Goal: Communication & Community: Answer question/provide support

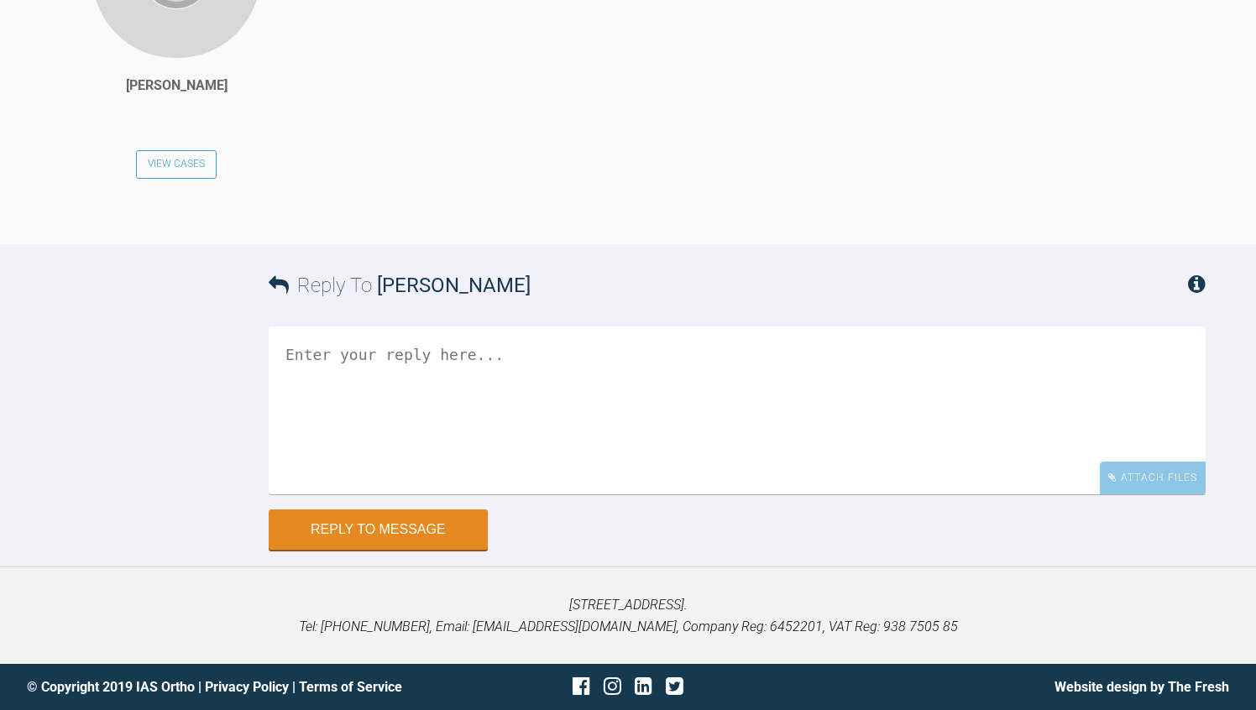
scroll to position [7730, 0]
click at [421, 383] on textarea at bounding box center [737, 411] width 937 height 168
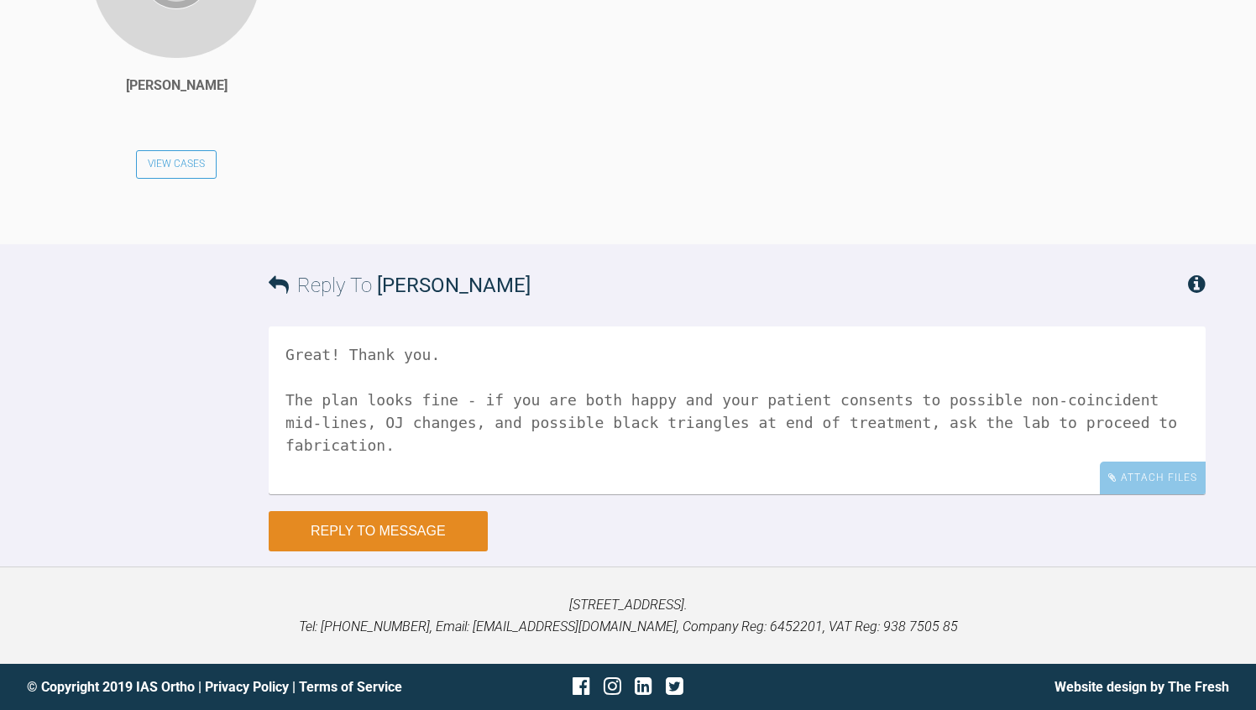
type textarea "Great! Thank you. The plan looks fine - if you are both happy and your patient …"
click at [414, 552] on button "Reply to Message" at bounding box center [378, 531] width 219 height 40
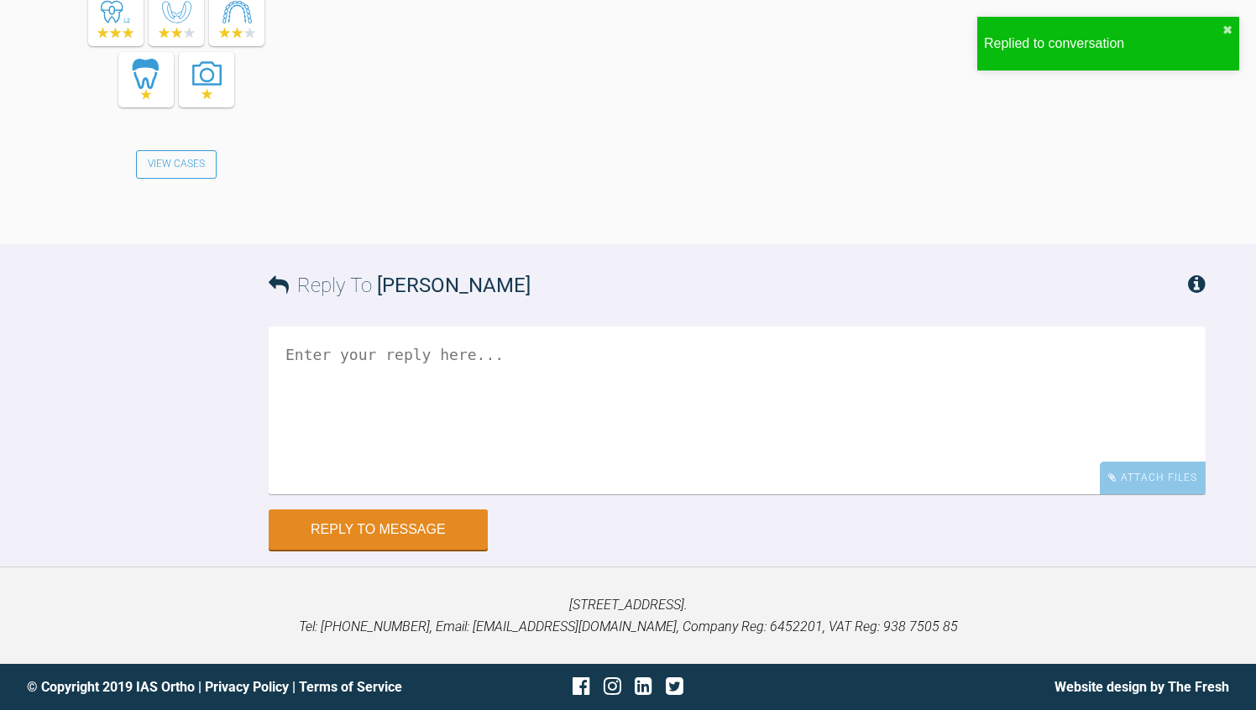
scroll to position [8301, 0]
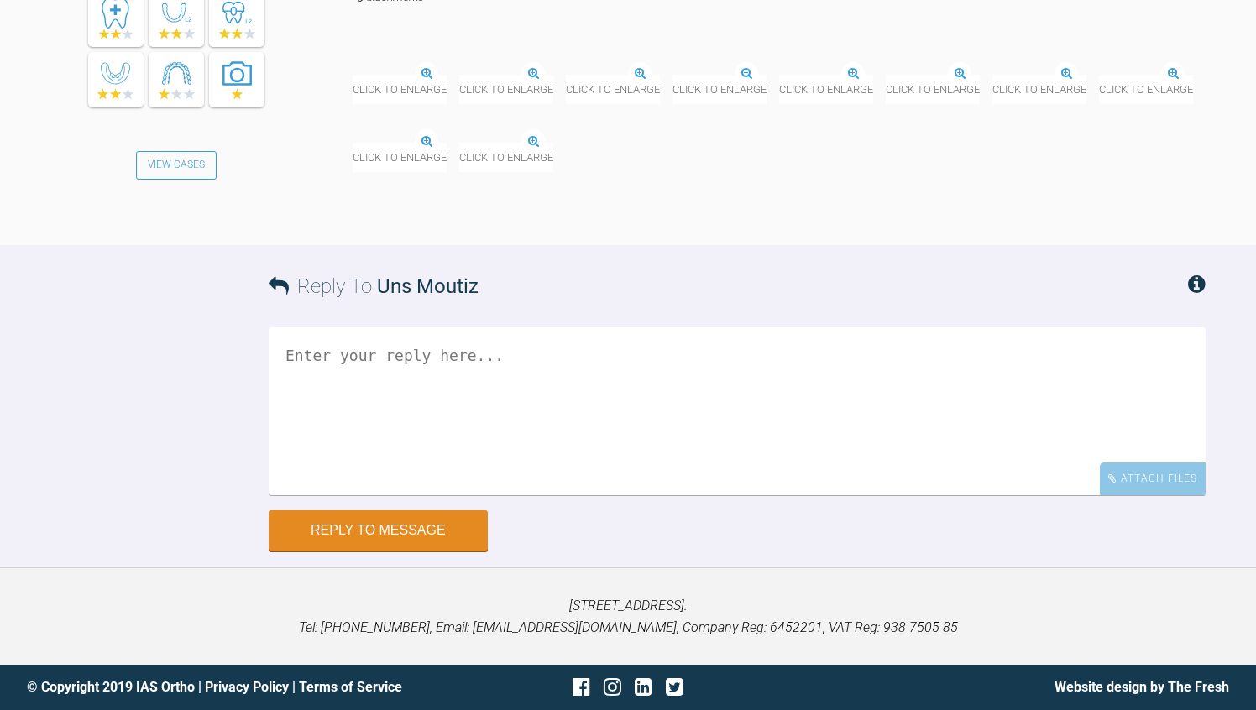
scroll to position [10905, 0]
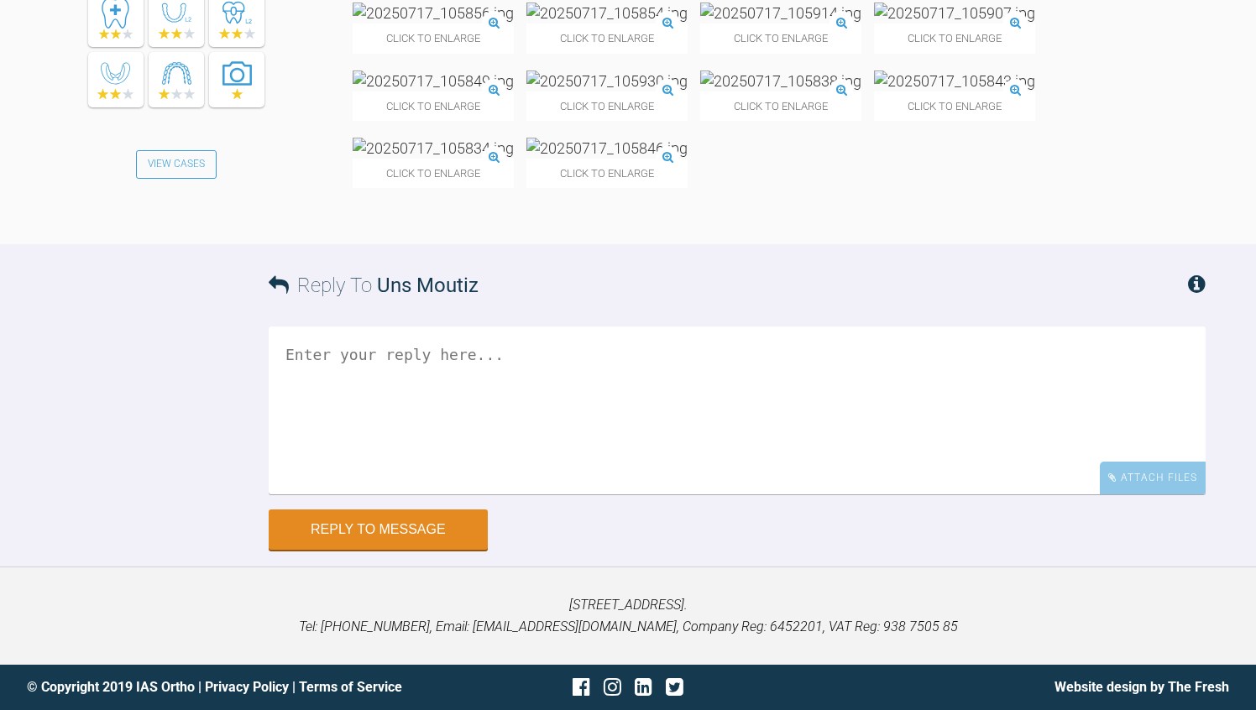
click at [457, 92] on img at bounding box center [433, 81] width 161 height 21
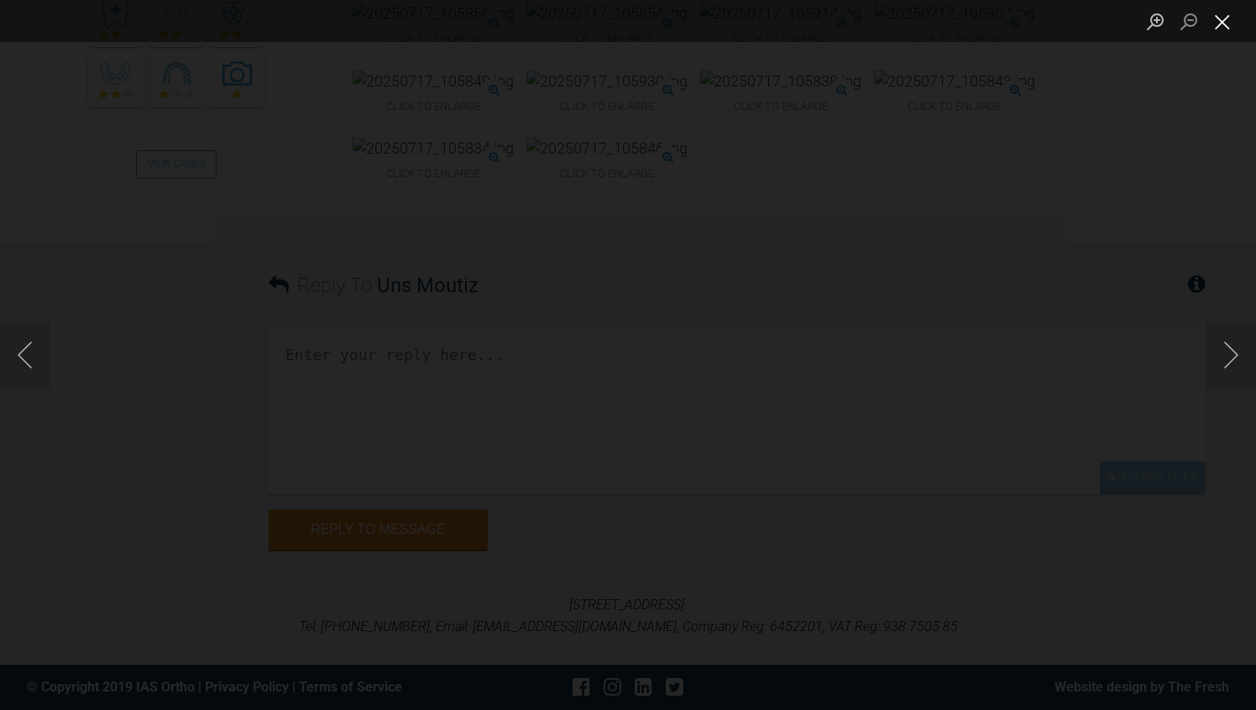
click at [1225, 21] on button "Close lightbox" at bounding box center [1223, 21] width 34 height 29
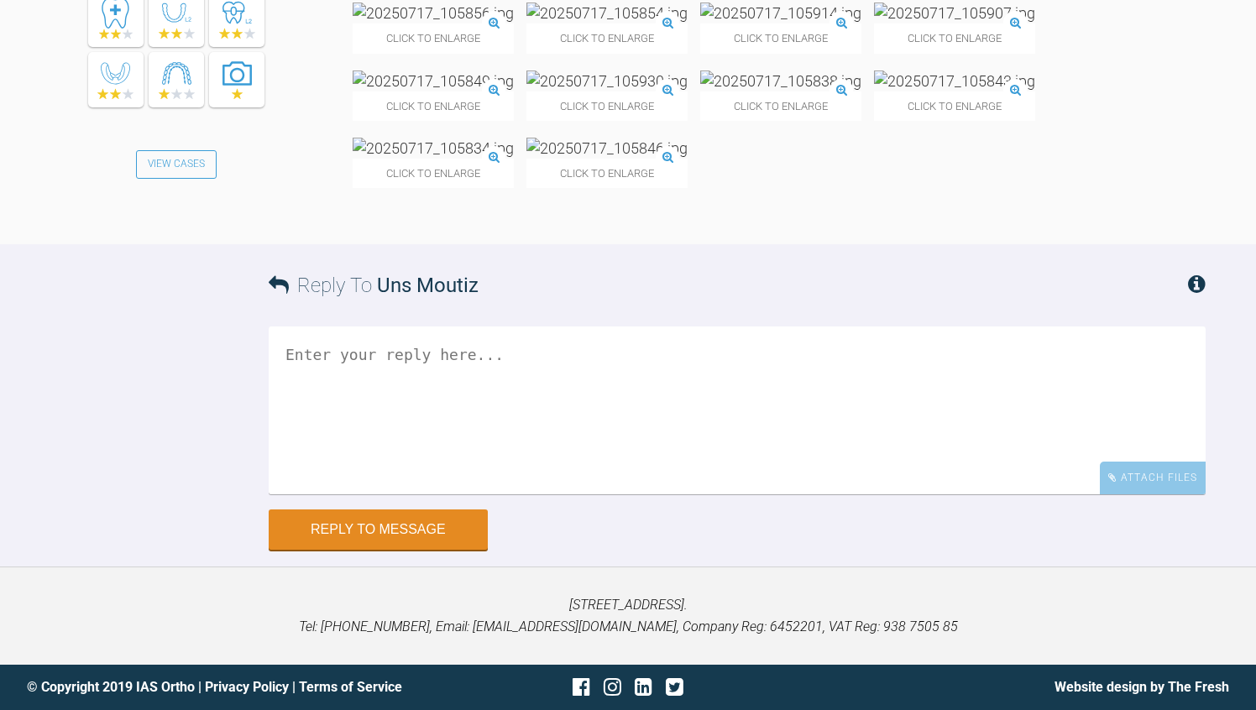
click at [558, 495] on textarea at bounding box center [737, 411] width 937 height 168
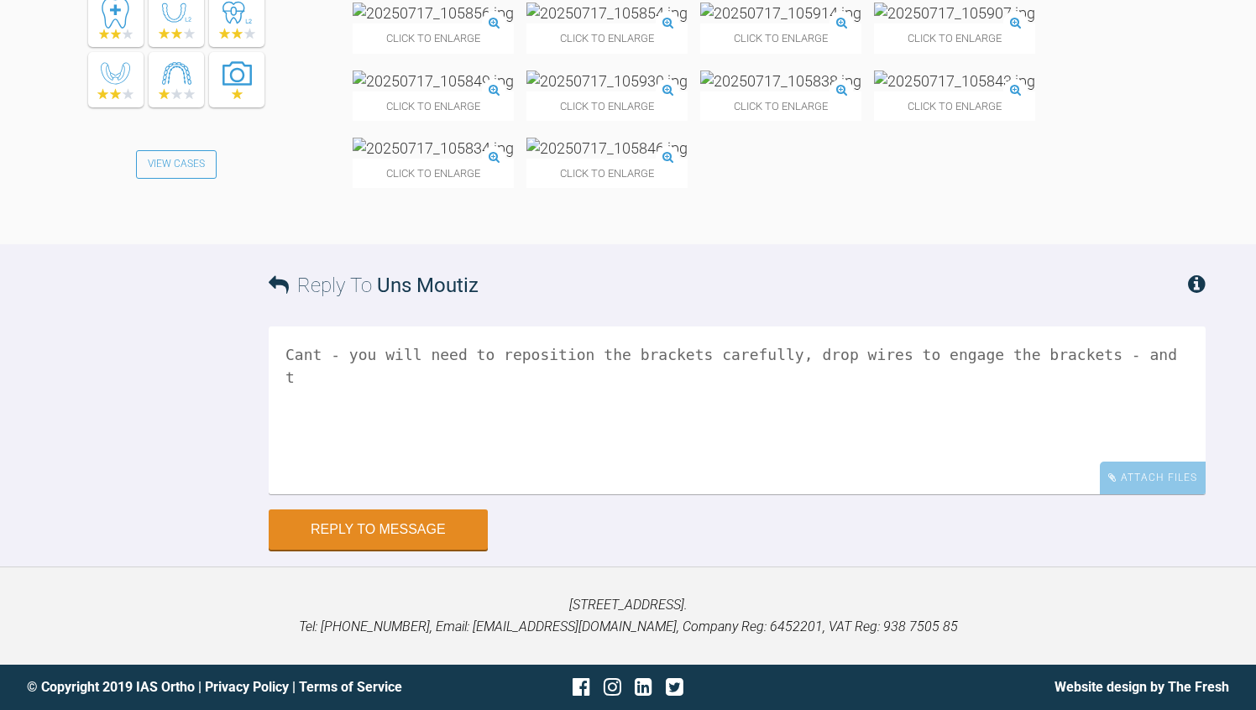
scroll to position [10919, 0]
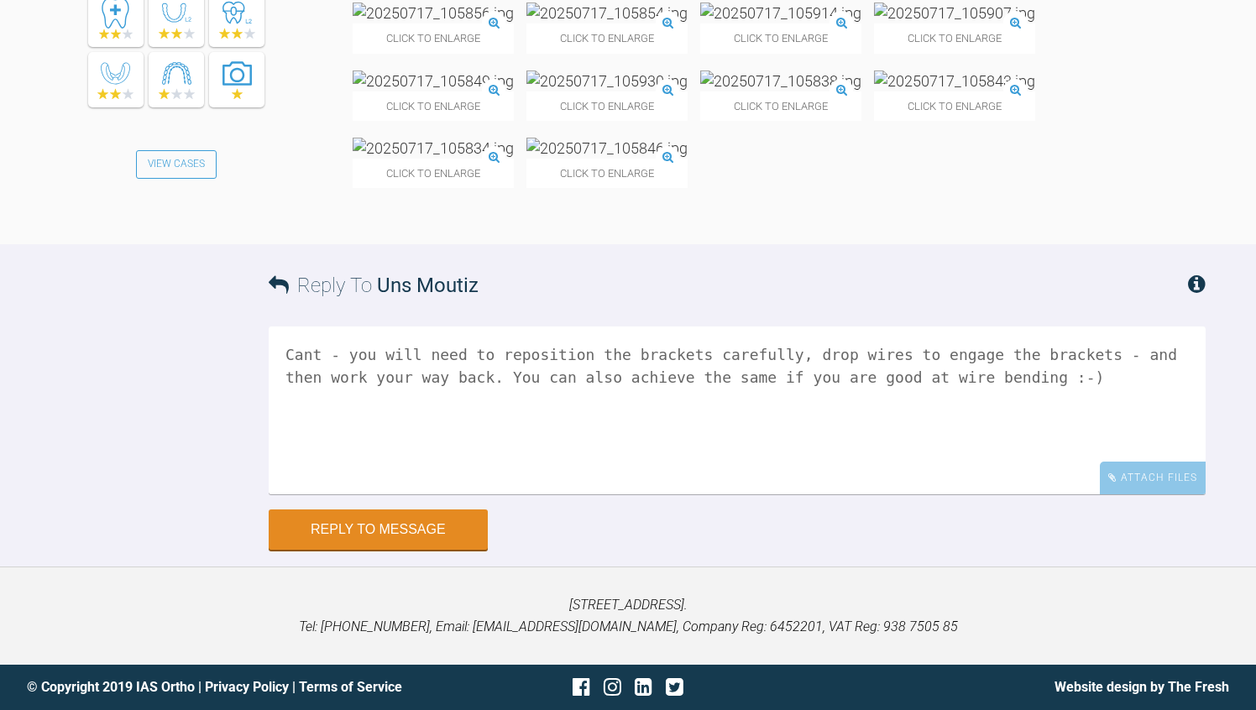
type textarea "Cant - you will need to reposition the brackets carefully, drop wires to engage…"
click at [115, 550] on div "Reply To Uns Moutiz Cant - you will need to reposition the brackets carefully, …" at bounding box center [628, 397] width 1256 height 306
click at [340, 532] on button "Reply to Message" at bounding box center [378, 531] width 219 height 40
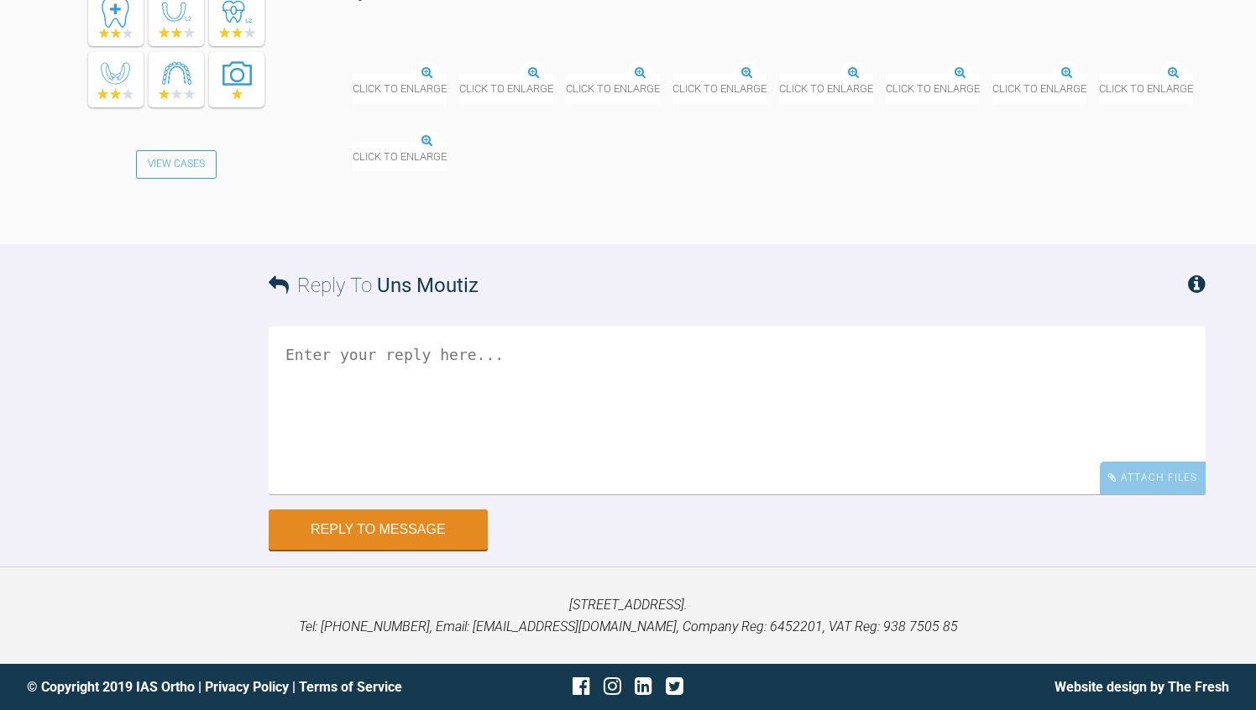
scroll to position [10846, 0]
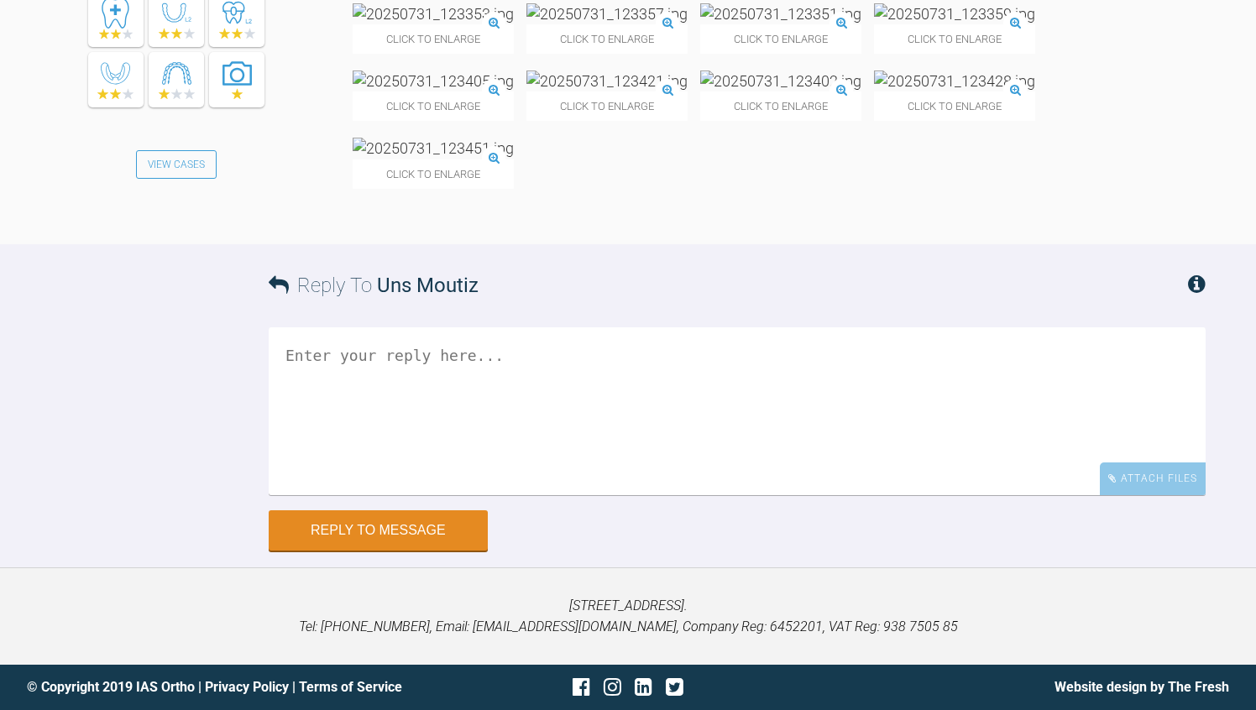
click at [373, 495] on textarea at bounding box center [737, 411] width 937 height 168
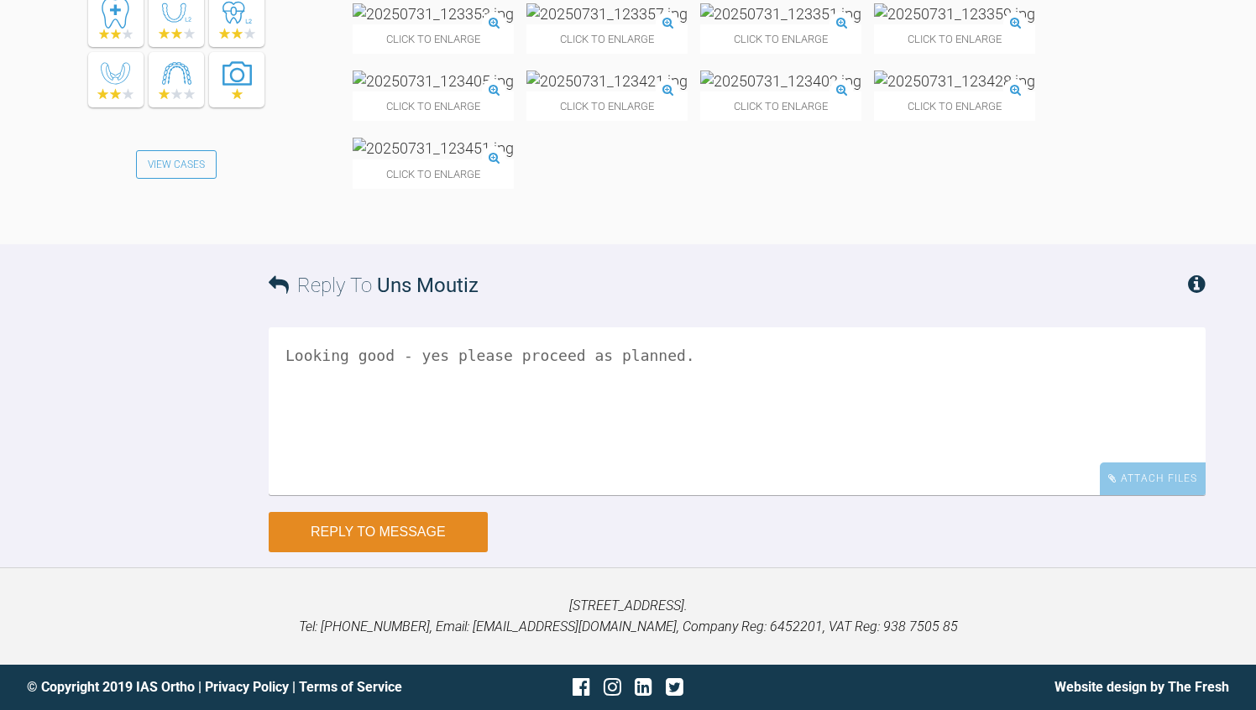
type textarea "Looking good - yes please proceed as planned."
click at [359, 552] on button "Reply to Message" at bounding box center [378, 532] width 219 height 40
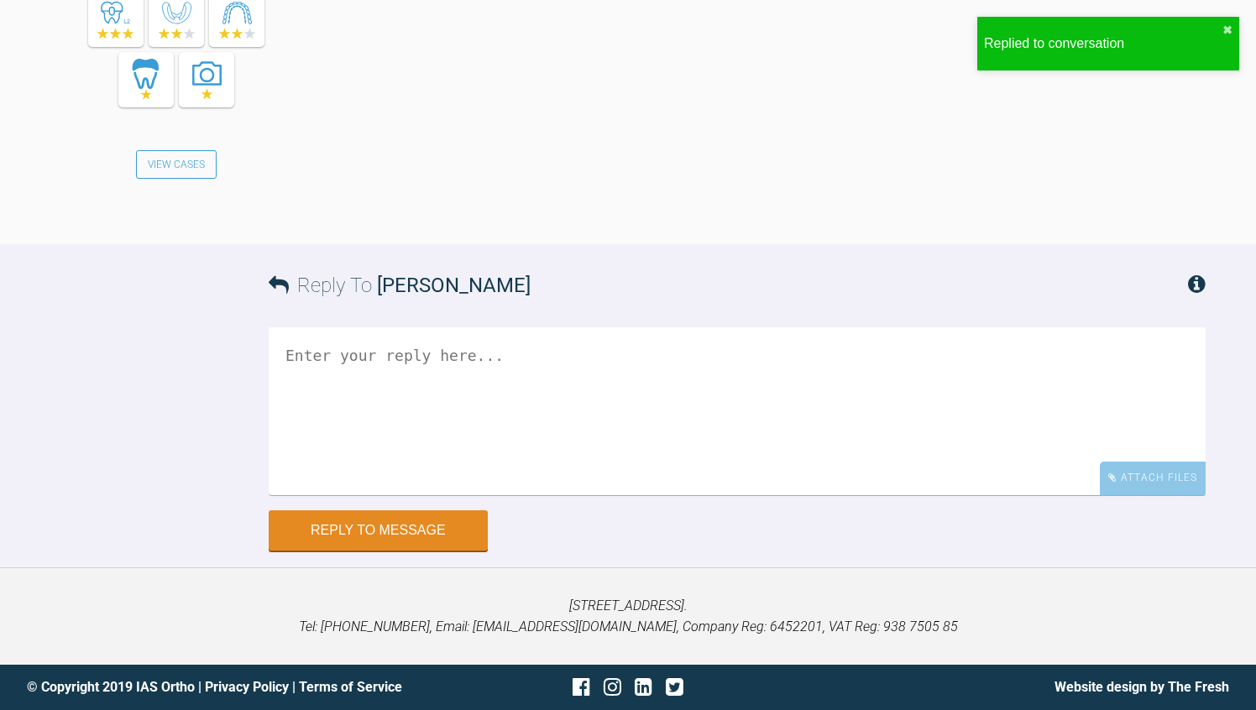
scroll to position [11562, 0]
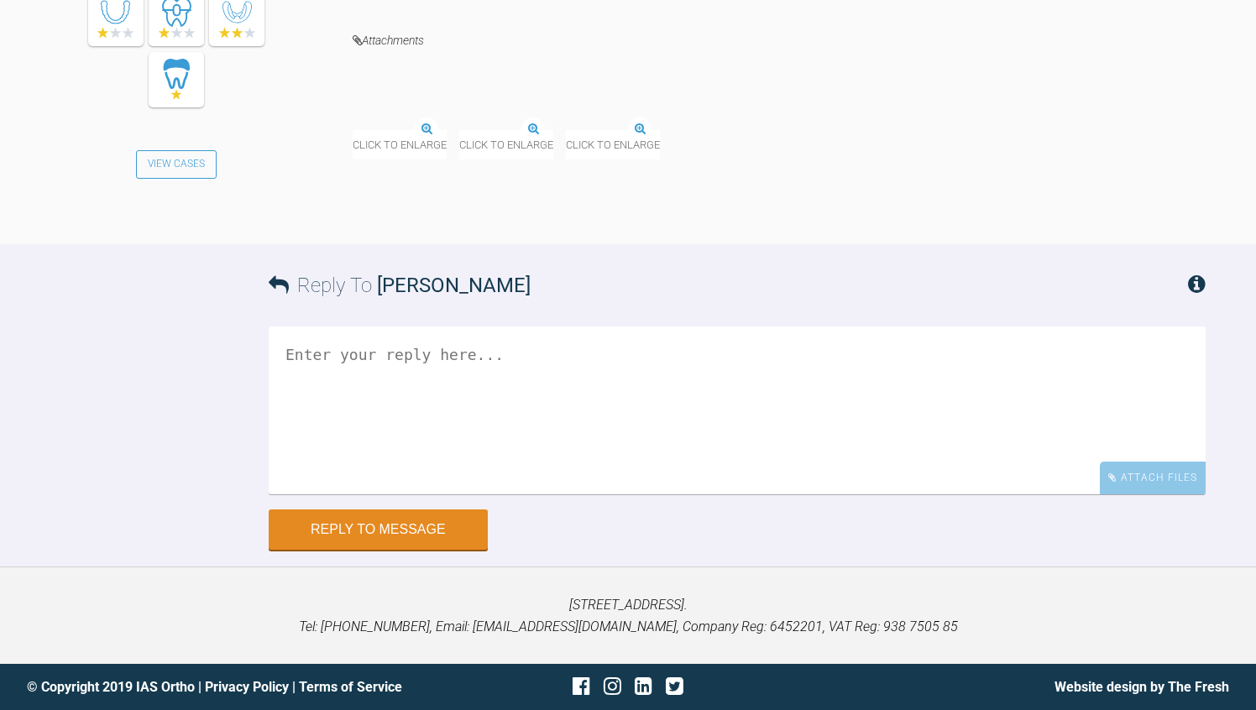
scroll to position [12448, 0]
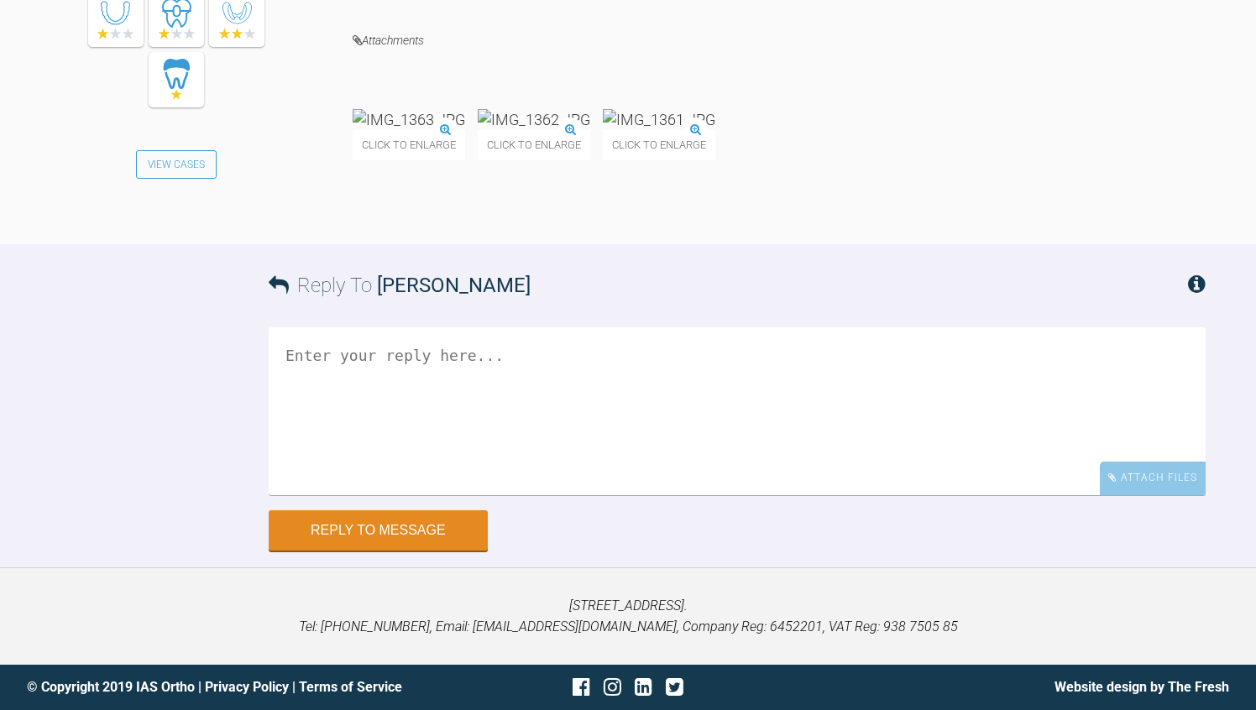
click at [331, 484] on textarea at bounding box center [737, 411] width 937 height 168
click at [359, 494] on textarea "Its comoing together - so well done!" at bounding box center [737, 411] width 937 height 168
click at [614, 495] on textarea "Its coming together - so well done!" at bounding box center [737, 411] width 937 height 168
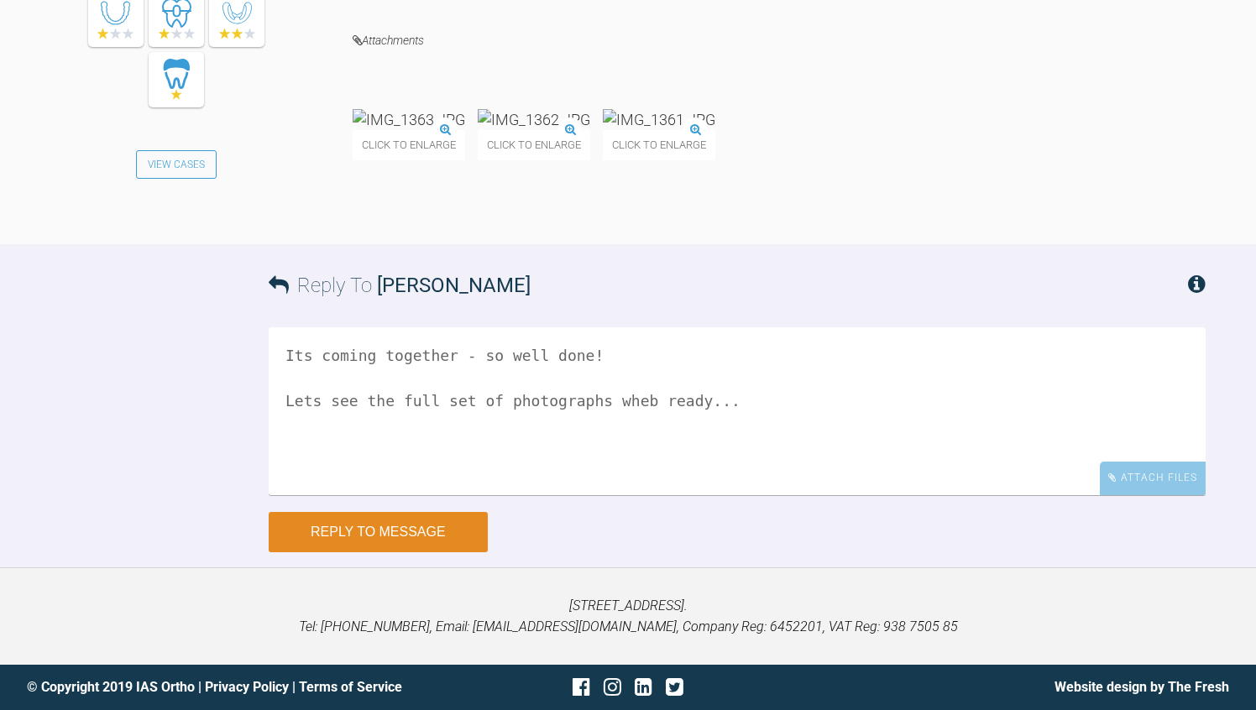
type textarea "Its coming together - so well done! Lets see the full set of photographs wheb r…"
click at [452, 552] on button "Reply to Message" at bounding box center [378, 532] width 219 height 40
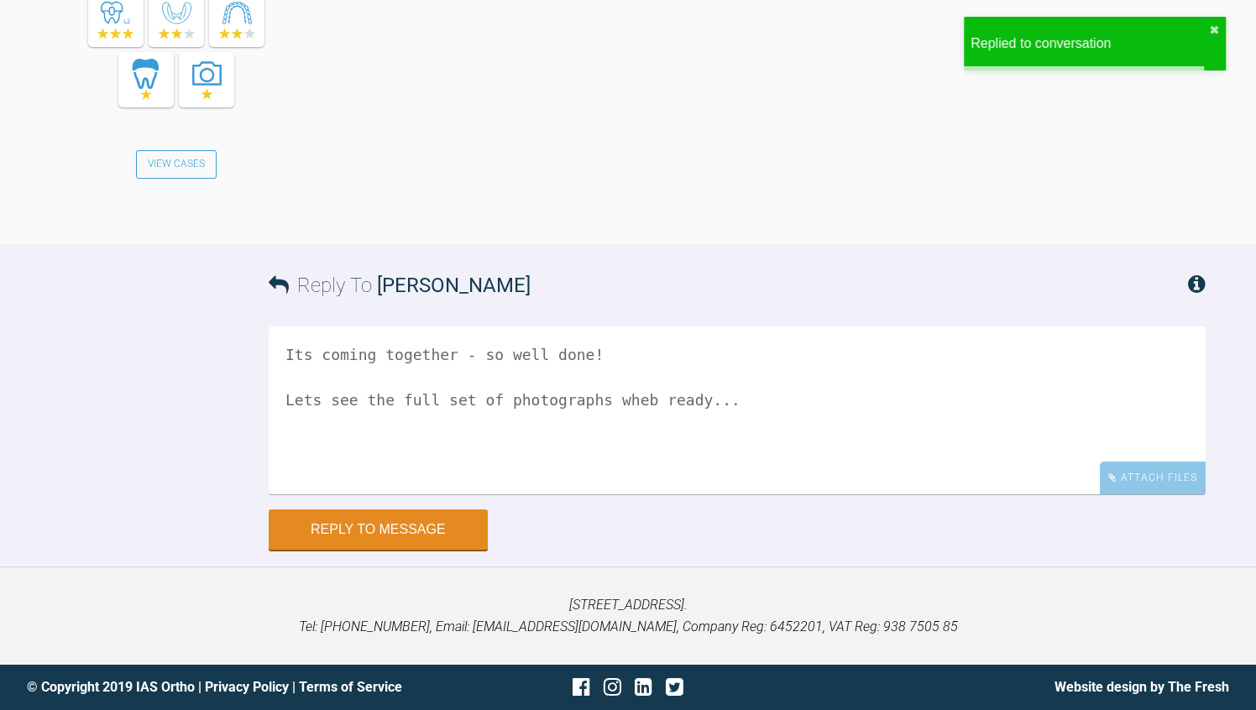
scroll to position [13143, 0]
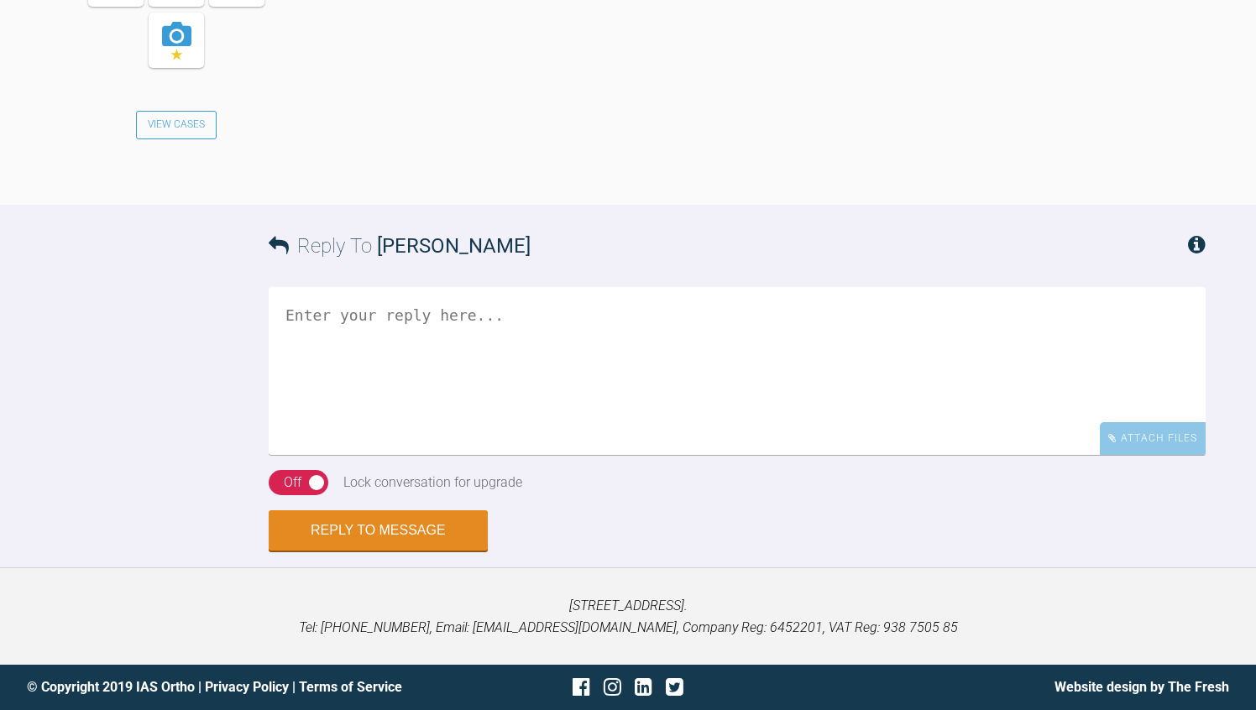
scroll to position [4872, 0]
click at [432, 337] on textarea at bounding box center [737, 371] width 937 height 168
type textarea "How old is this patiente?"
click at [292, 488] on div "Off" at bounding box center [293, 483] width 18 height 22
click at [304, 537] on button "Reply to Message" at bounding box center [378, 532] width 219 height 40
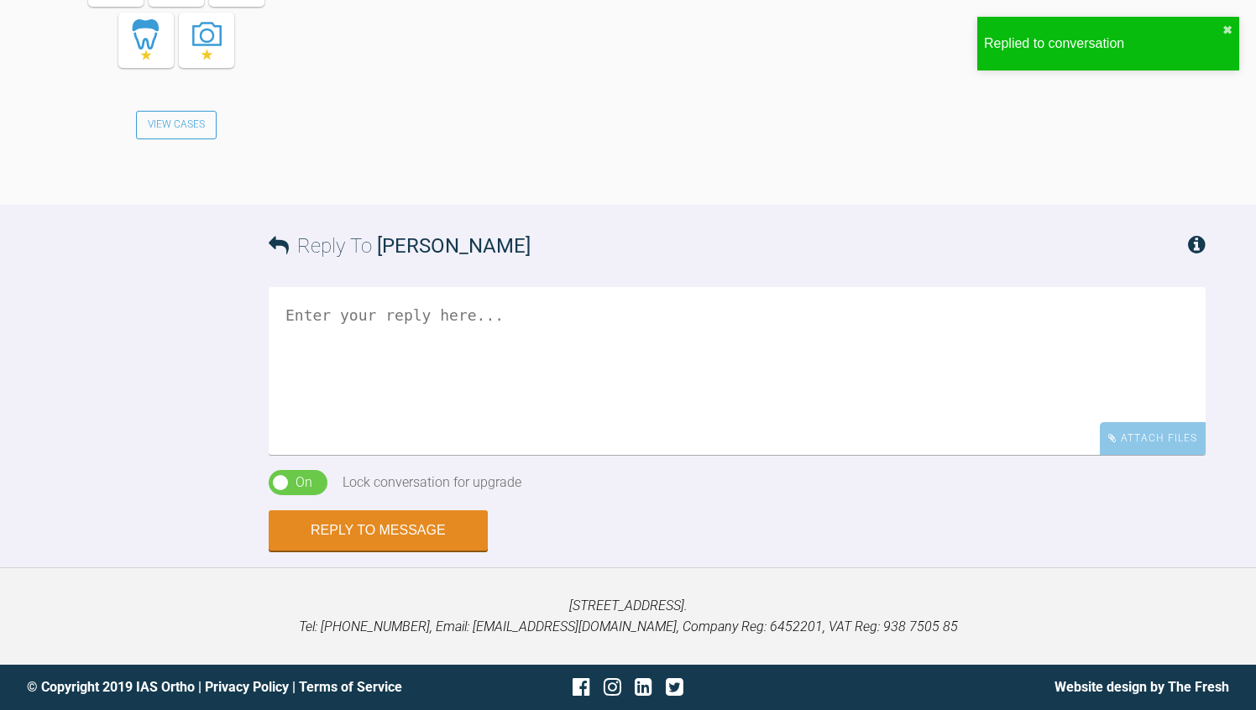
scroll to position [5392, 0]
